Goal: Navigation & Orientation: Find specific page/section

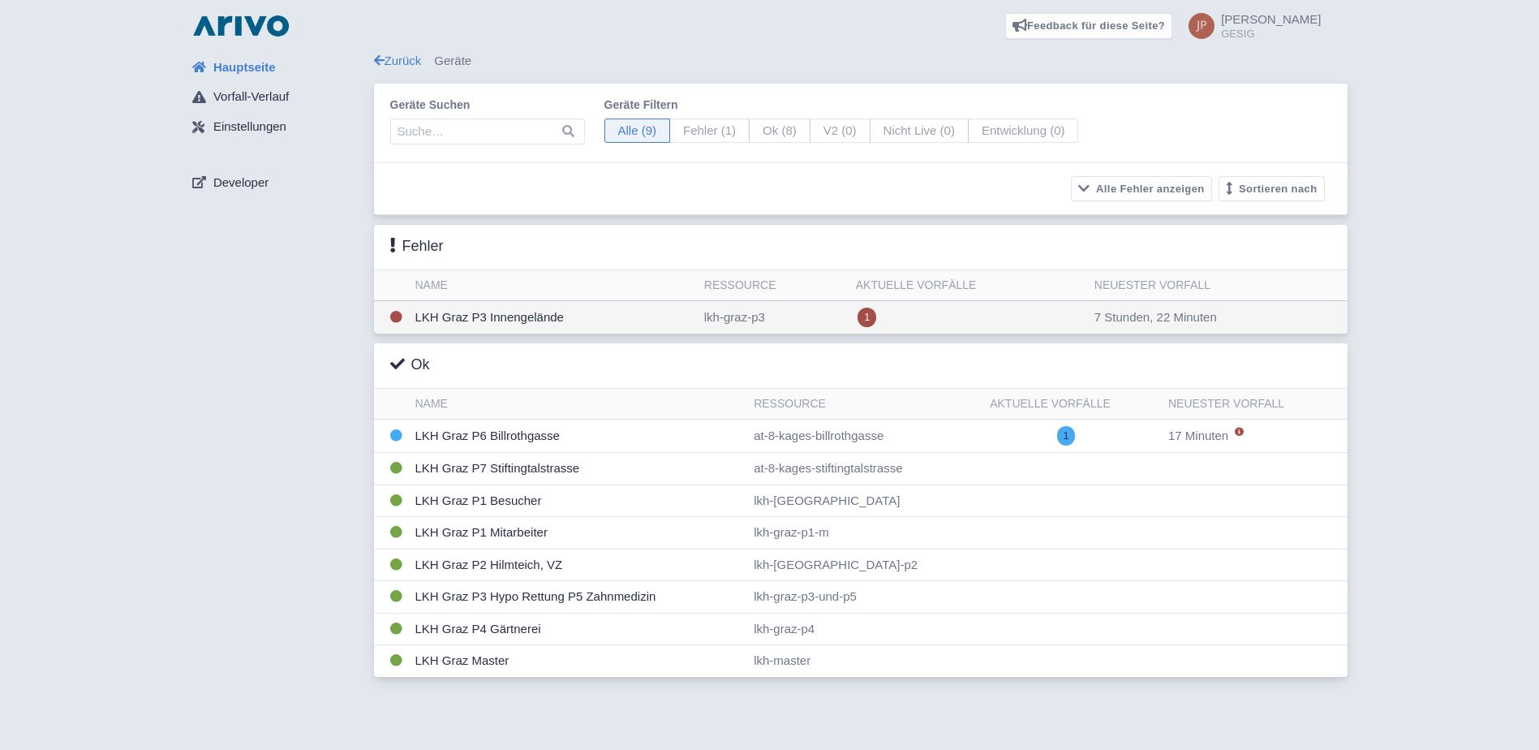
click at [497, 317] on td "LKH Graz P3 Innengelände" at bounding box center [553, 317] width 289 height 33
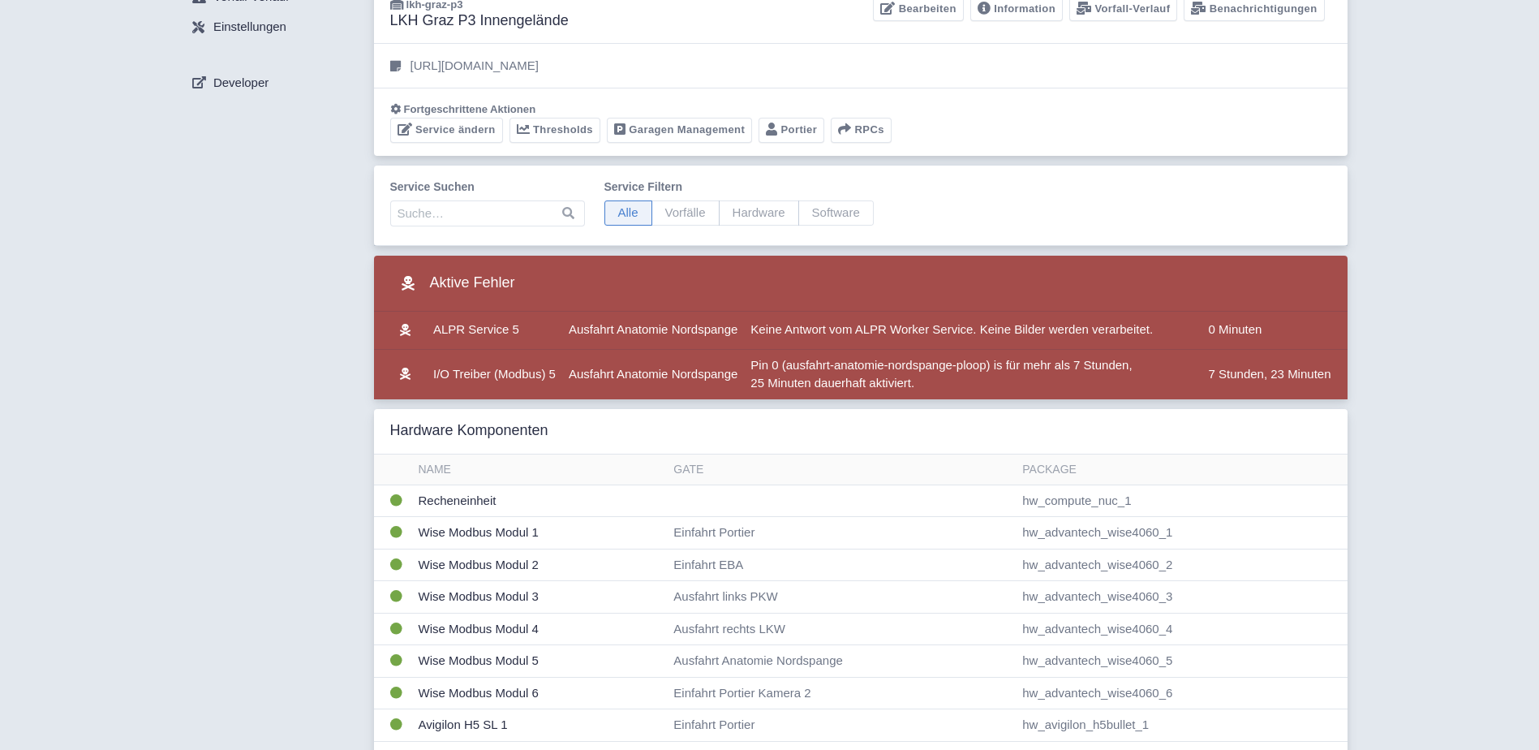
scroll to position [54, 0]
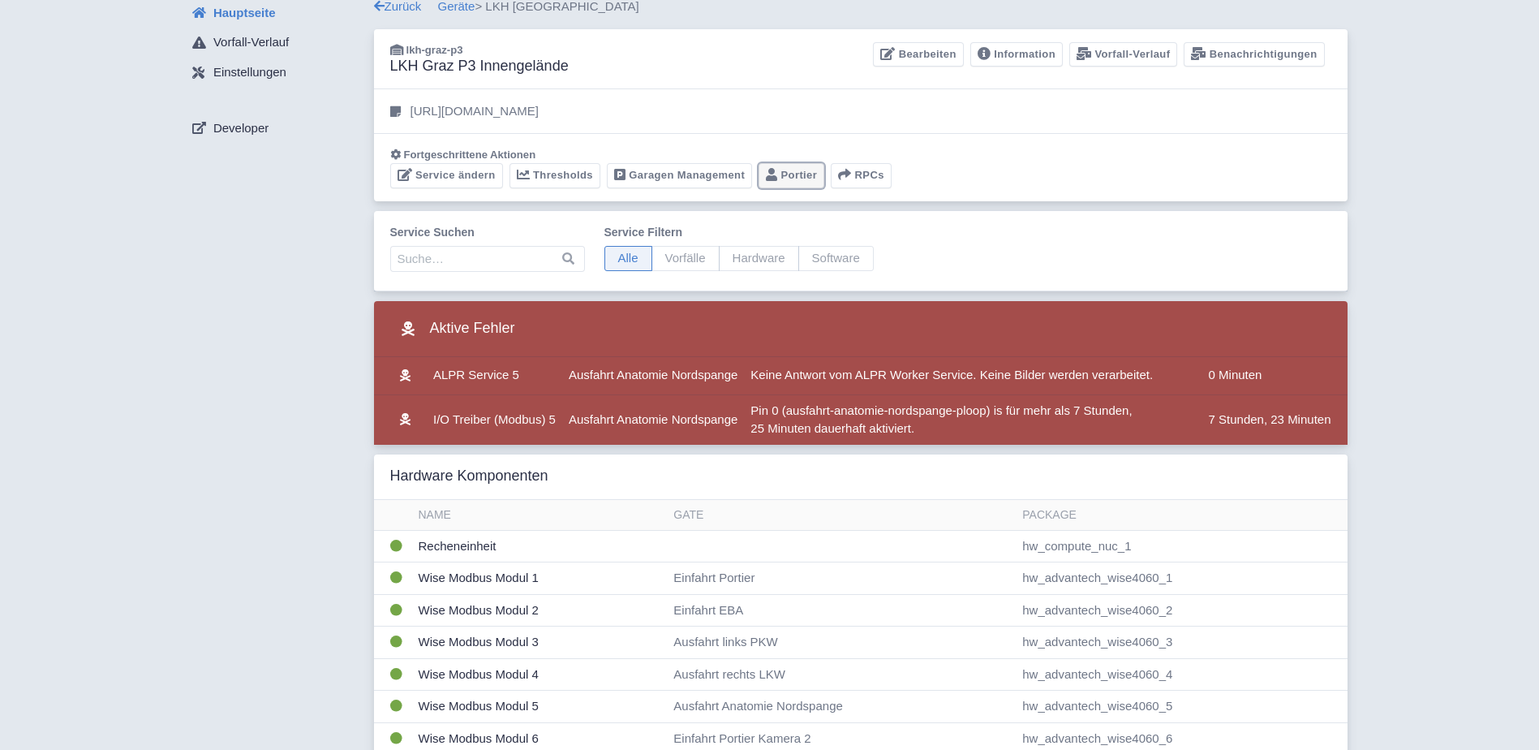
click at [794, 173] on link "Portier" at bounding box center [792, 175] width 66 height 25
click at [462, 6] on link "Geräte" at bounding box center [456, 6] width 37 height 14
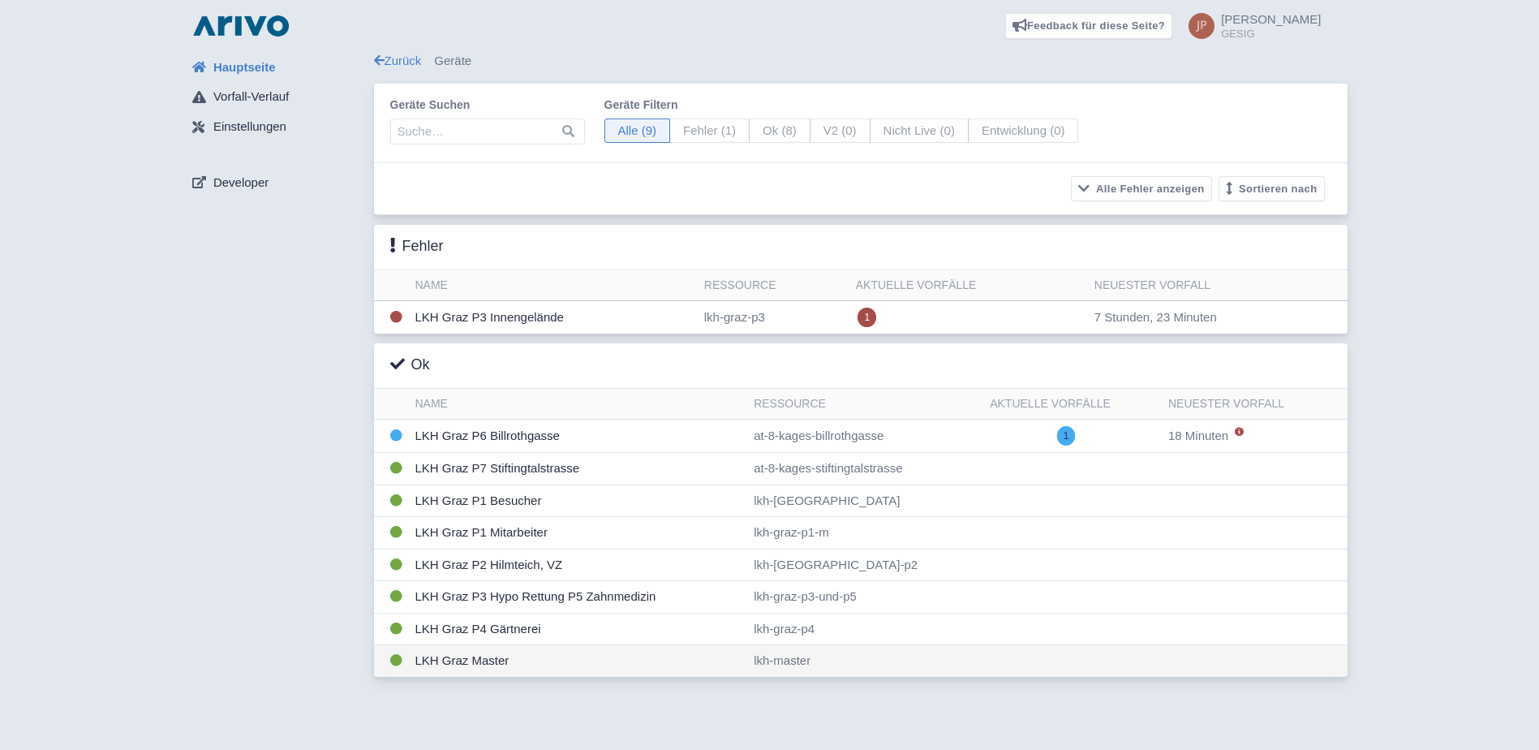
click at [469, 664] on td "LKH Graz Master" at bounding box center [578, 661] width 339 height 32
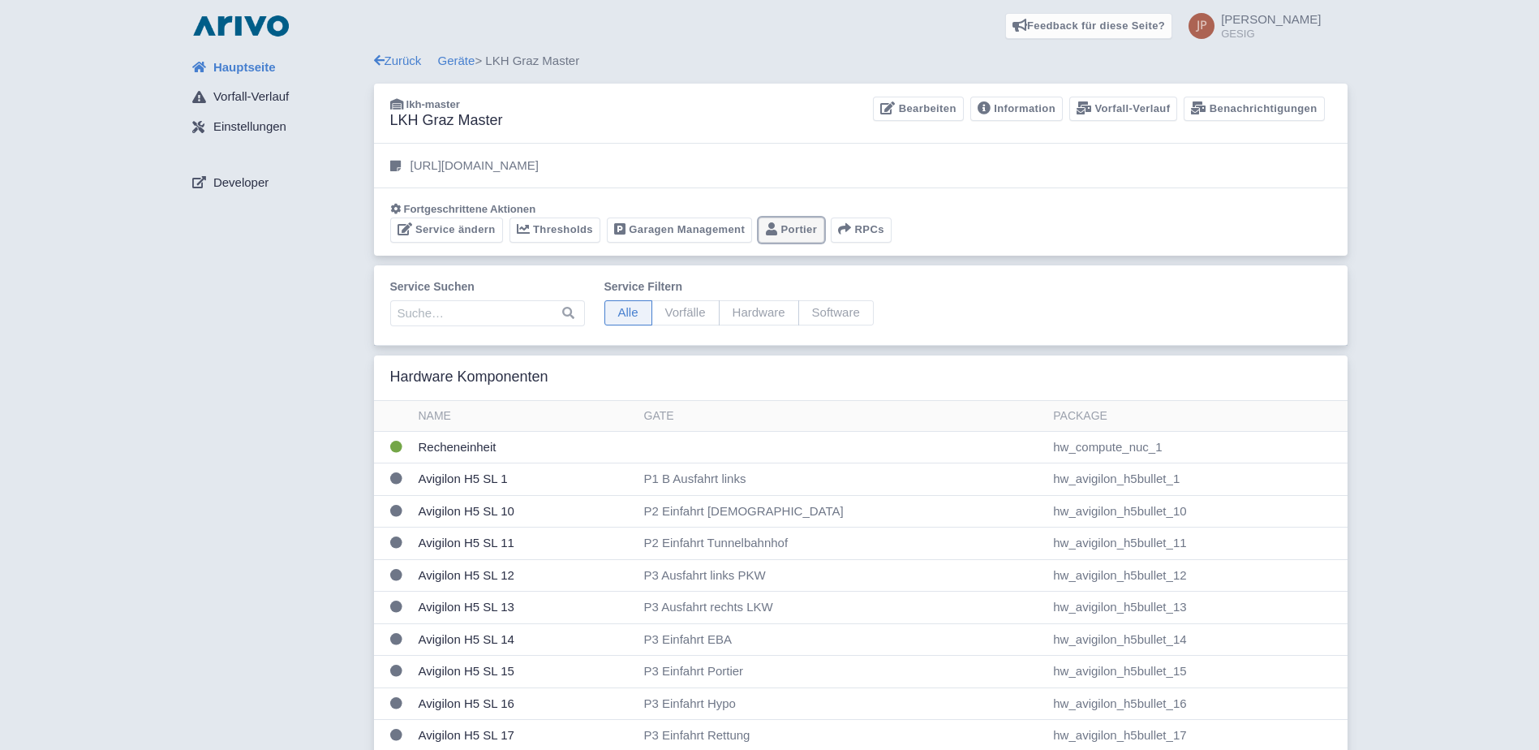
click at [790, 229] on link "Portier" at bounding box center [792, 229] width 66 height 25
click at [648, 235] on link "Garagen Management" at bounding box center [679, 229] width 145 height 25
